Goal: Communication & Community: Answer question/provide support

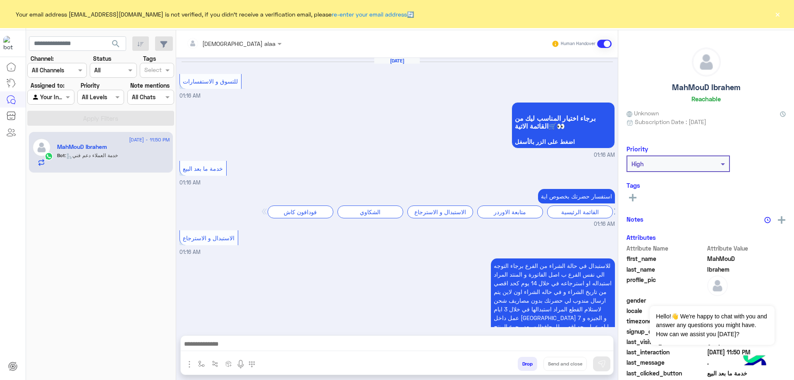
scroll to position [773, 0]
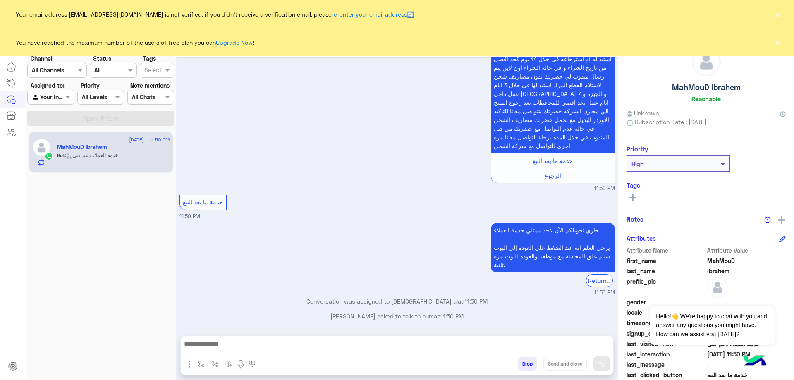
click at [776, 16] on button "×" at bounding box center [777, 14] width 8 height 8
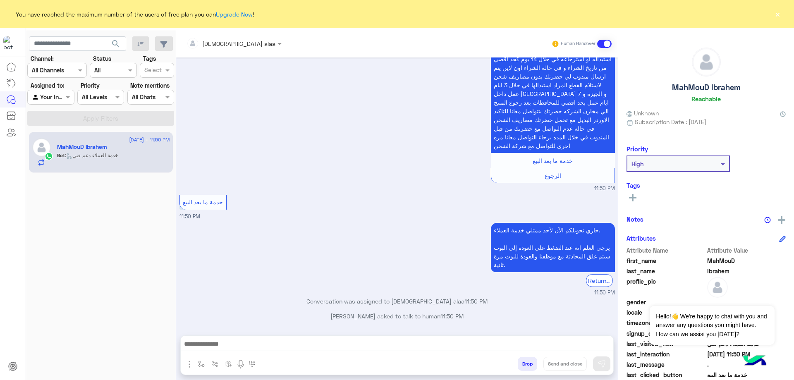
click at [776, 14] on button "×" at bounding box center [777, 14] width 8 height 8
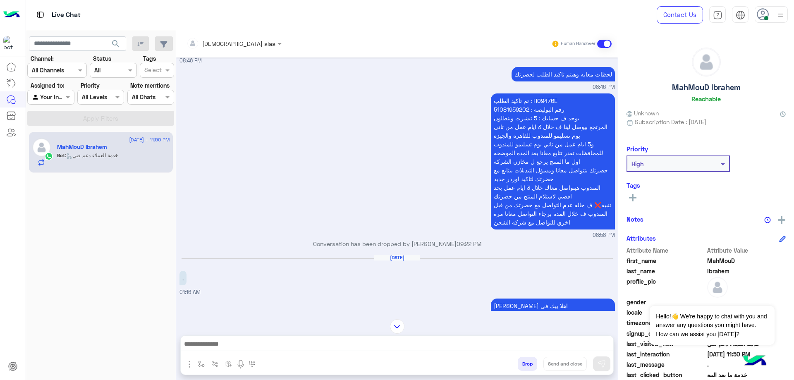
scroll to position [435, 0]
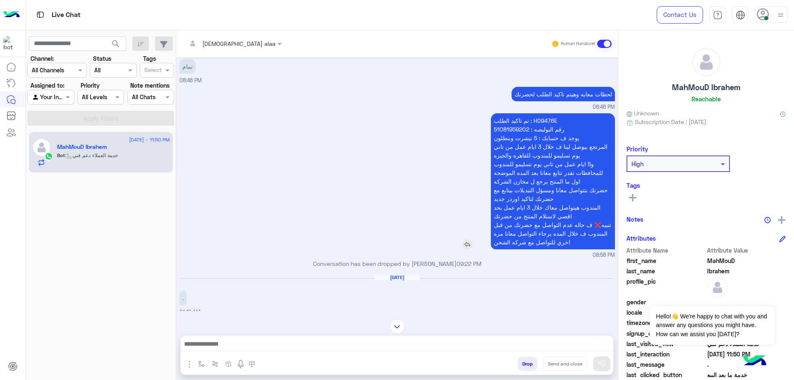
click at [545, 119] on p "تم تاكيد الطلب : H09476E رقم البوليصه : 51081959202 يوجد ف حسابك : 5 تيشرت وبنط…" at bounding box center [553, 181] width 124 height 136
copy p "H09476E"
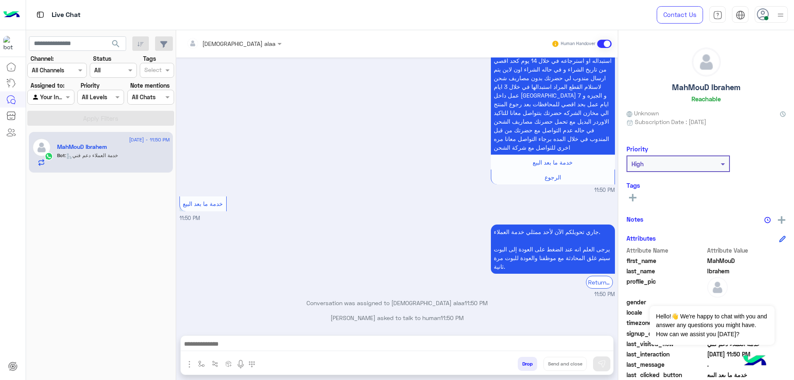
scroll to position [2316, 0]
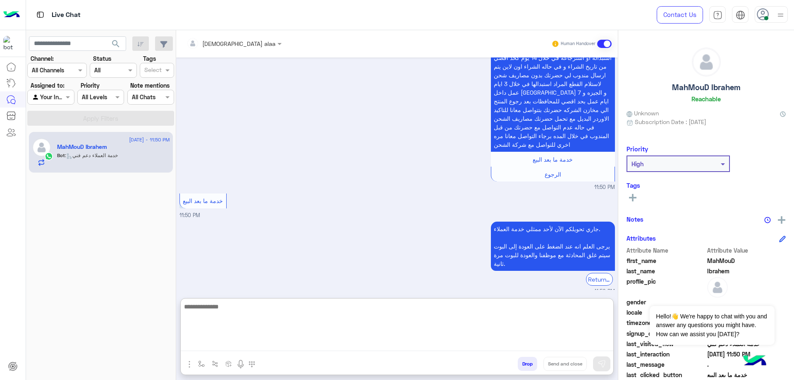
click at [349, 347] on textarea at bounding box center [397, 326] width 432 height 50
paste textarea "**********"
type textarea "*"
paste textarea "**********"
type textarea "**********"
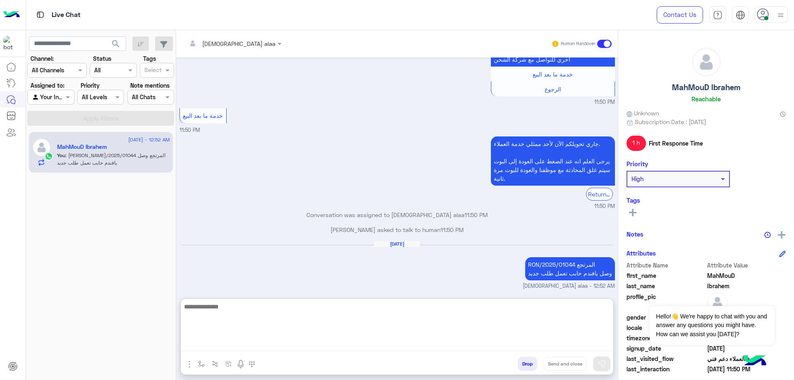
scroll to position [2418, 0]
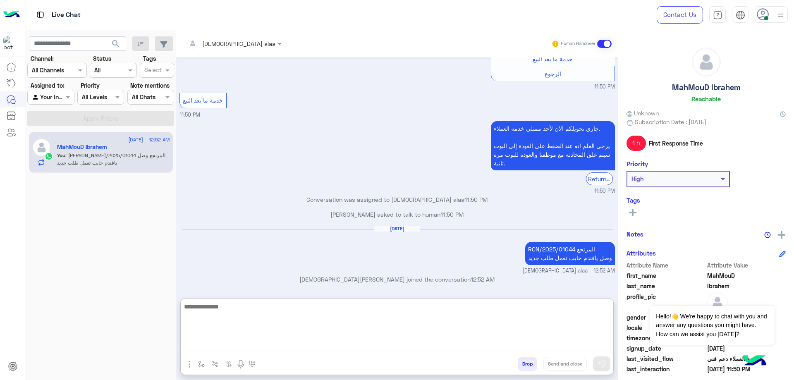
type textarea "*"
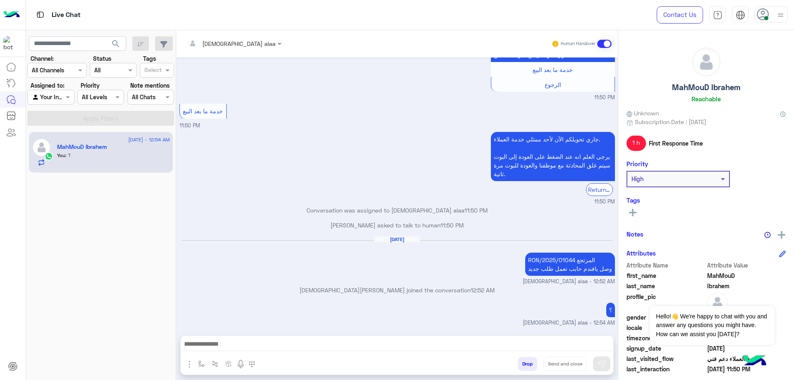
scroll to position [2407, 0]
drag, startPoint x: 670, startPoint y: 88, endPoint x: 741, endPoint y: 89, distance: 71.1
click at [741, 89] on div "[PERSON_NAME] Reachable" at bounding box center [705, 77] width 159 height 58
copy h5 "MahMouD Ibrahem"
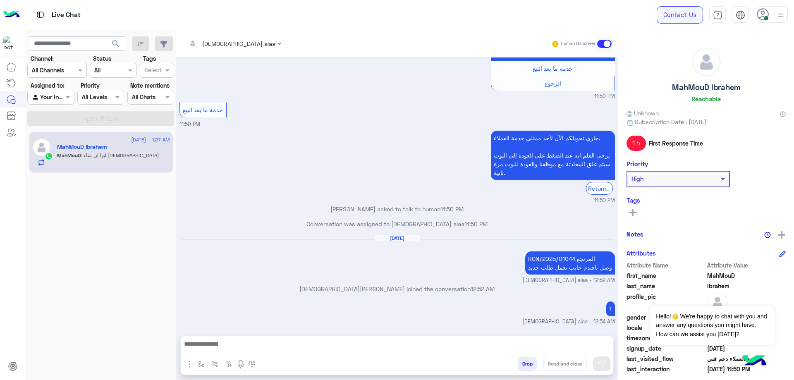
scroll to position [2435, 0]
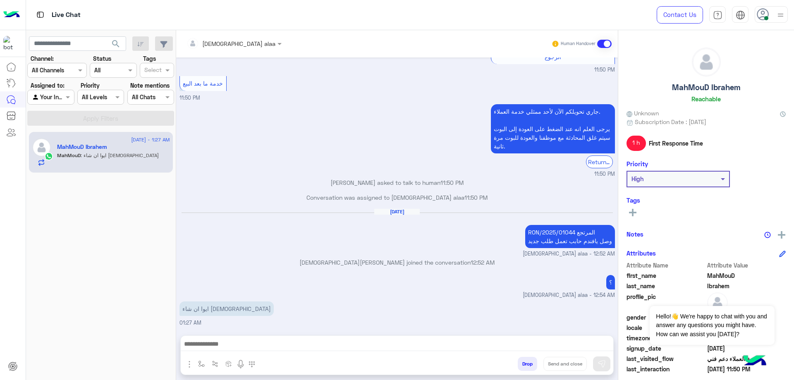
click at [320, 139] on div "[PERSON_NAME] الآن لأحد ممثلي خدمة العملاء. يرجى العلم انه عند الضغط على العودة…" at bounding box center [396, 140] width 435 height 76
drag, startPoint x: 525, startPoint y: 233, endPoint x: 572, endPoint y: 236, distance: 47.6
click at [572, 236] on p "RON/2025/01044 المرتجع وصل يافندم حابب تعمل طلب جديد" at bounding box center [570, 236] width 90 height 23
copy p "RON/2025/01044"
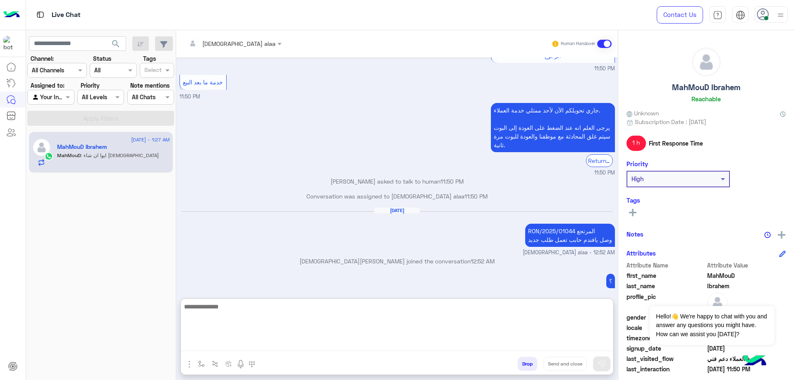
click at [395, 341] on textarea at bounding box center [397, 326] width 432 height 50
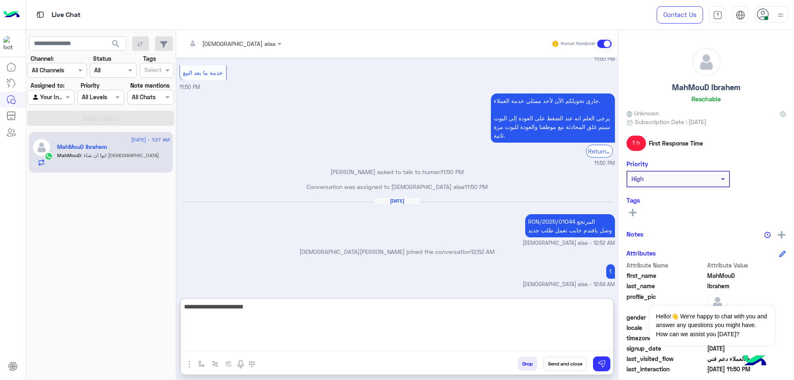
type textarea "**********"
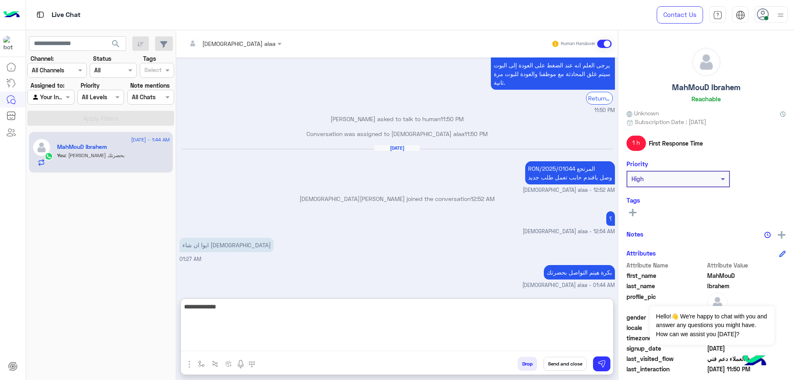
type textarea "**********"
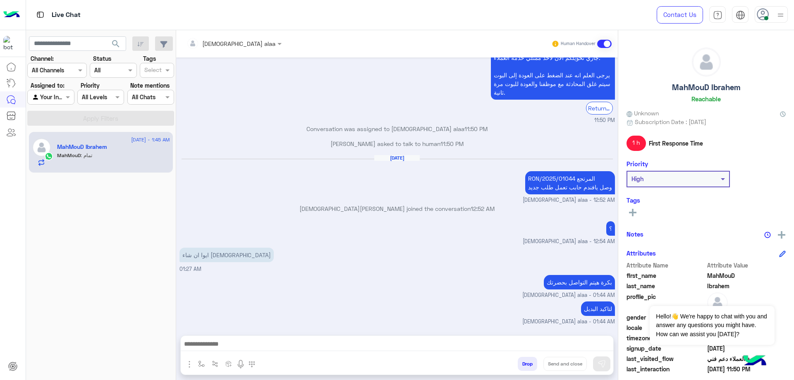
scroll to position [2515, 0]
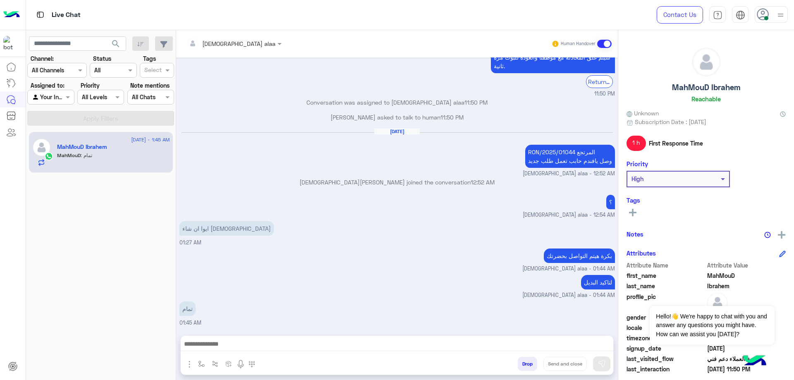
click at [518, 363] on button "Drop" at bounding box center [527, 364] width 19 height 14
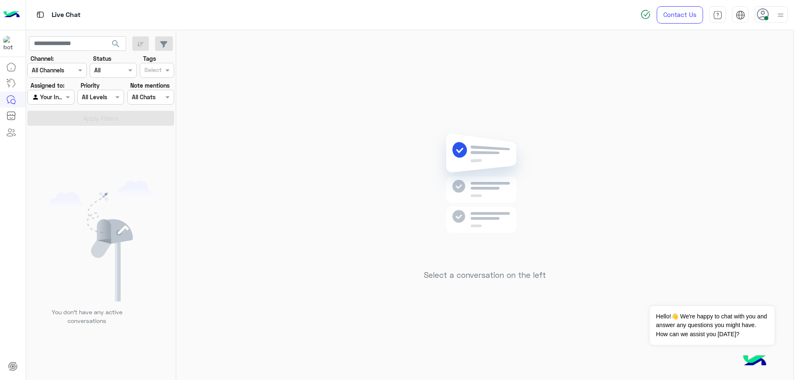
click at [763, 13] on icon at bounding box center [763, 14] width 12 height 12
click at [765, 115] on label "Offline" at bounding box center [736, 117] width 90 height 15
